Goal: Information Seeking & Learning: Understand process/instructions

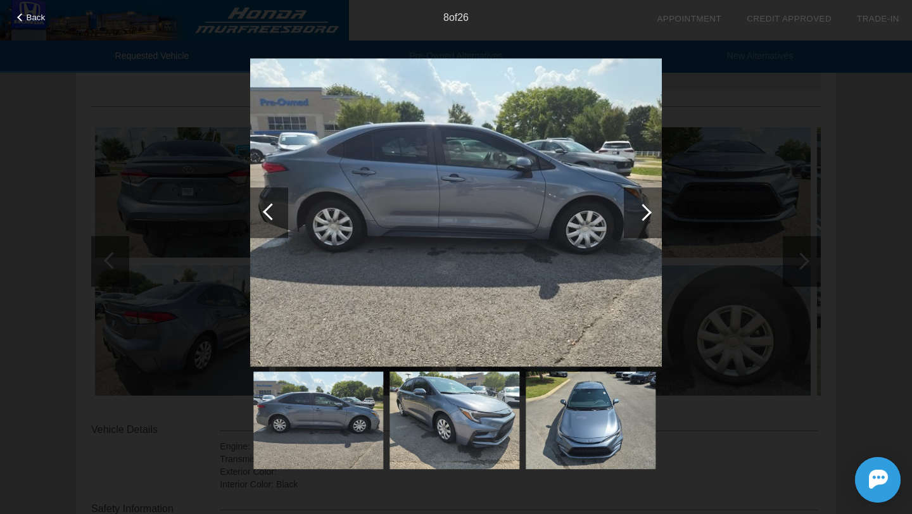
click at [30, 188] on div "Back 8 of 26" at bounding box center [456, 257] width 912 height 514
click at [18, 13] on div "Back" at bounding box center [31, 16] width 63 height 6
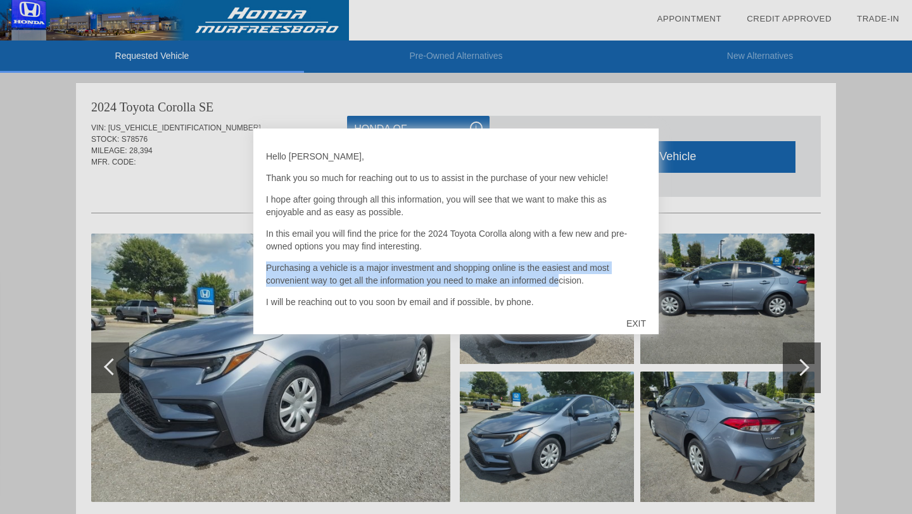
drag, startPoint x: 577, startPoint y: 261, endPoint x: 560, endPoint y: 287, distance: 32.0
click at [560, 287] on div "Hello [PERSON_NAME], Thank you so much for reaching out to us to assist in the …" at bounding box center [456, 223] width 380 height 165
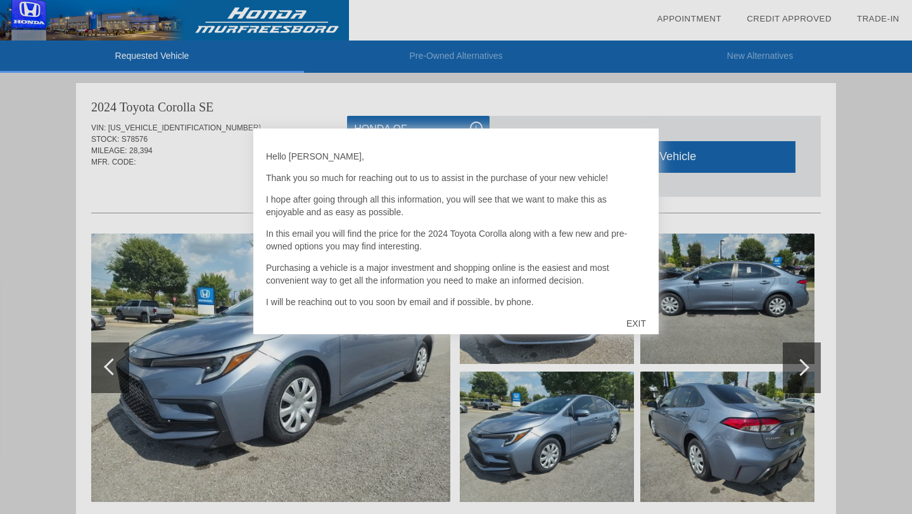
click at [631, 317] on div "EXIT" at bounding box center [636, 324] width 45 height 38
